Goal: Find specific fact: Find specific page/section

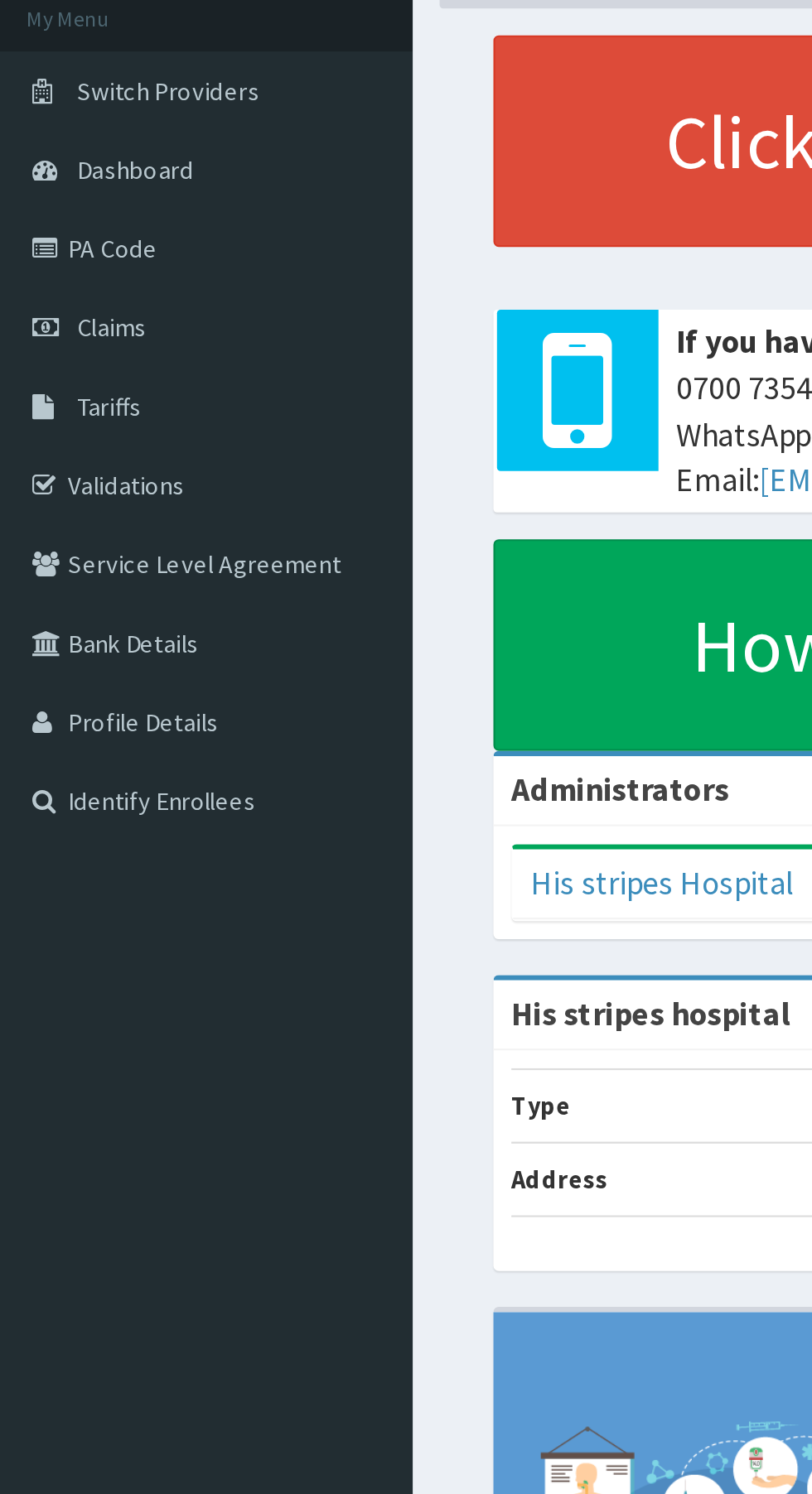
click at [68, 333] on link "Validations" at bounding box center [95, 327] width 191 height 37
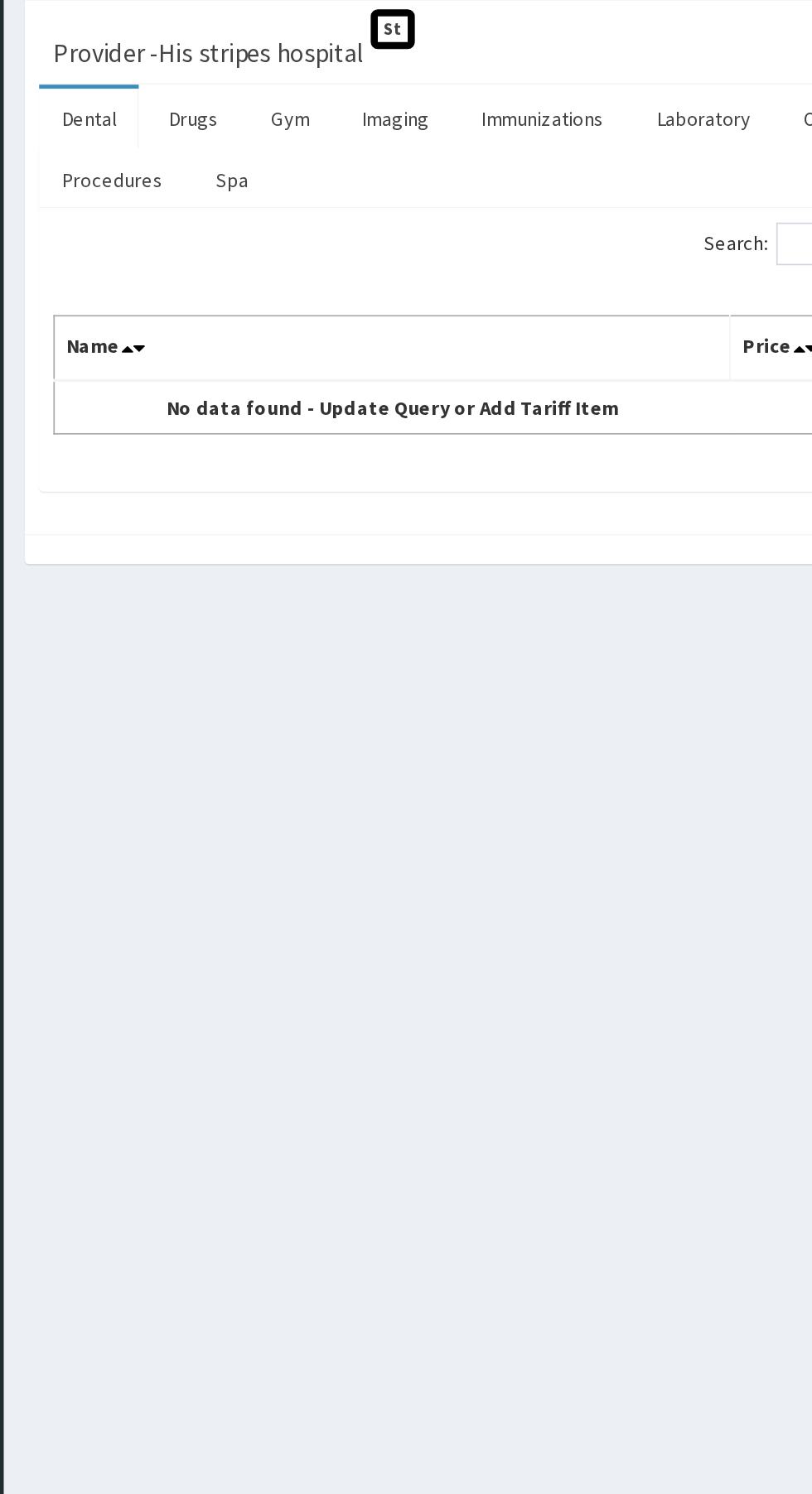
click at [299, 220] on link "Drugs" at bounding box center [301, 223] width 56 height 35
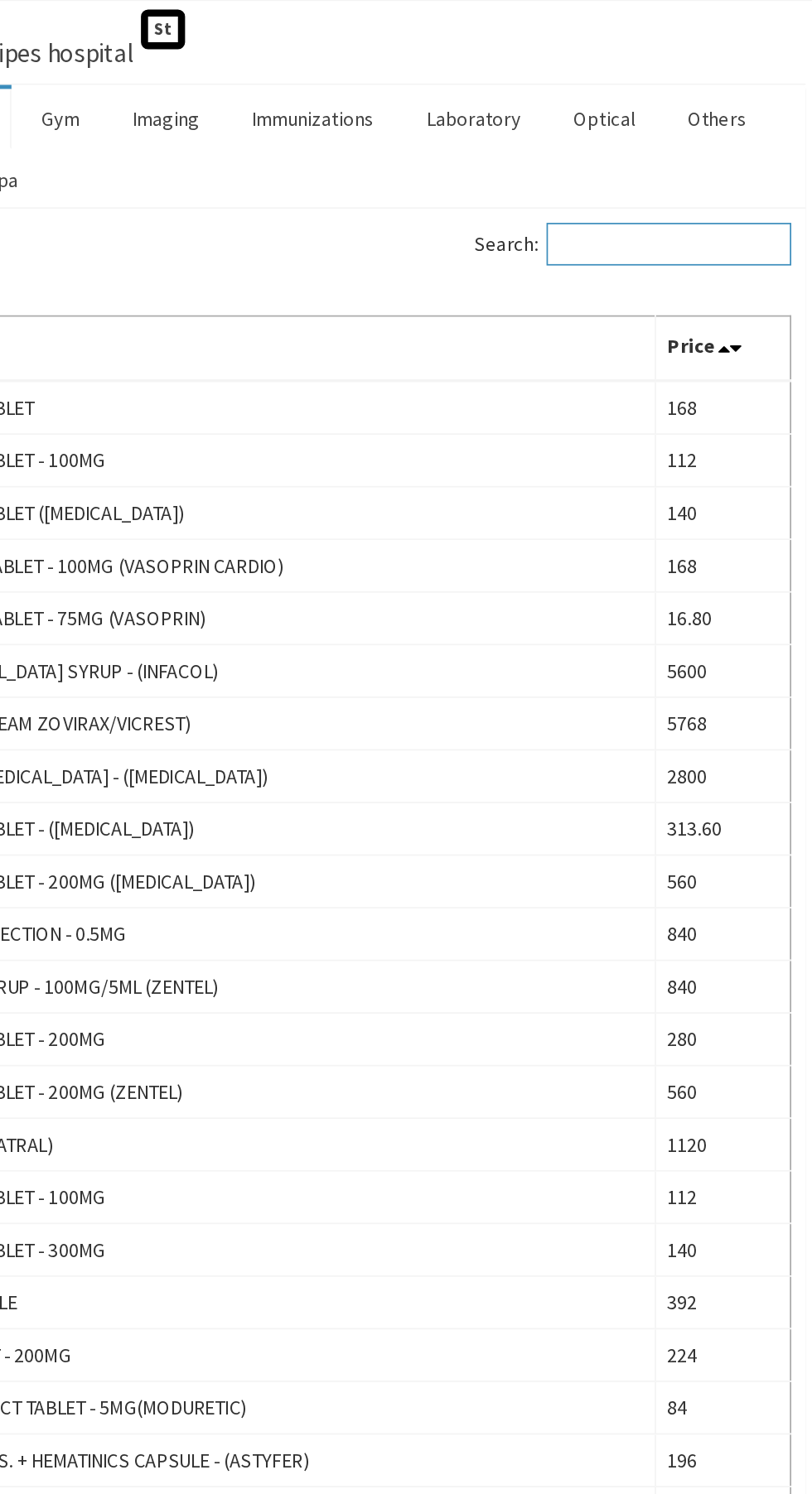
click at [673, 293] on input "Search:" at bounding box center [712, 297] width 143 height 25
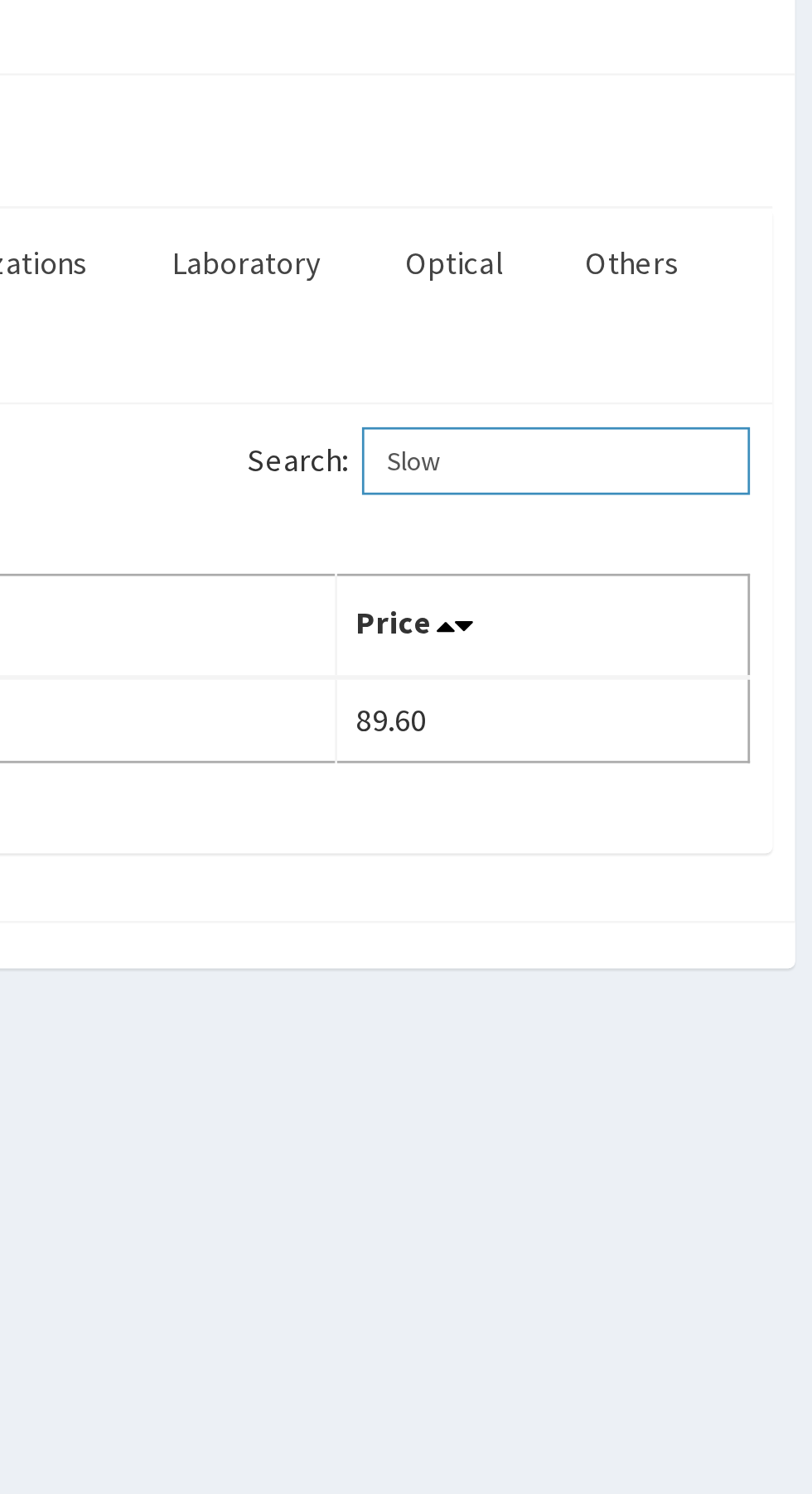
click at [692, 298] on input "Slow" at bounding box center [712, 297] width 143 height 25
type input "S"
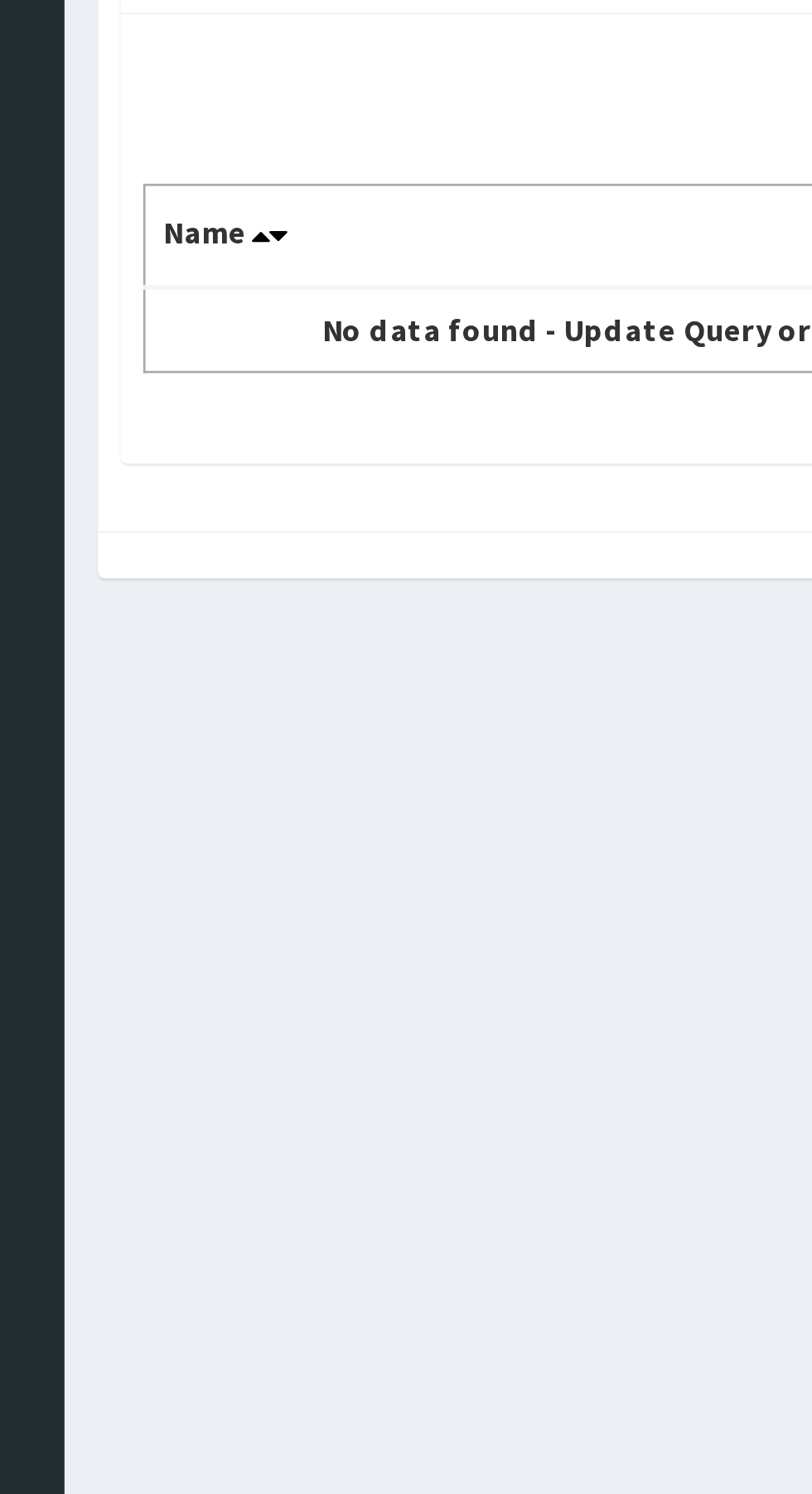
type input "Levofem"
